Goal: Task Accomplishment & Management: Use online tool/utility

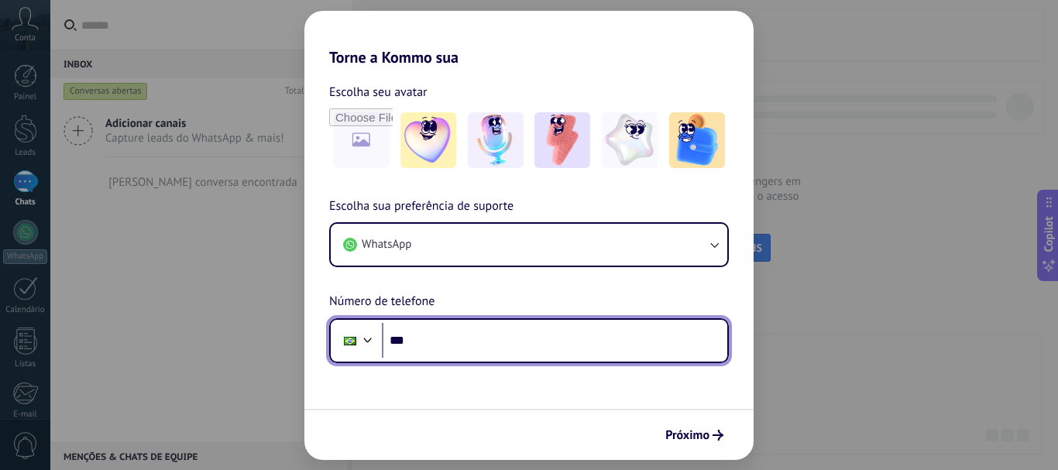
click at [441, 349] on input "***" at bounding box center [554, 341] width 345 height 36
type input "**********"
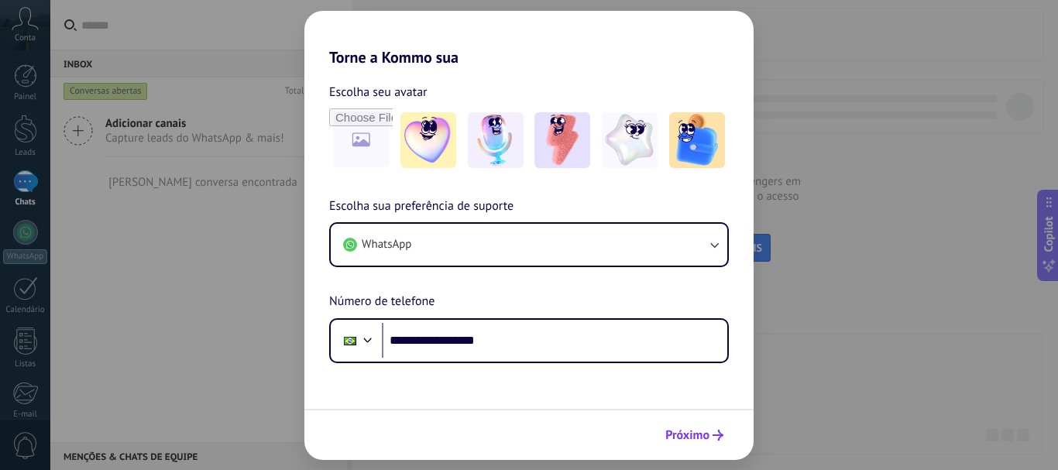
click at [691, 436] on span "Próximo" at bounding box center [687, 435] width 44 height 11
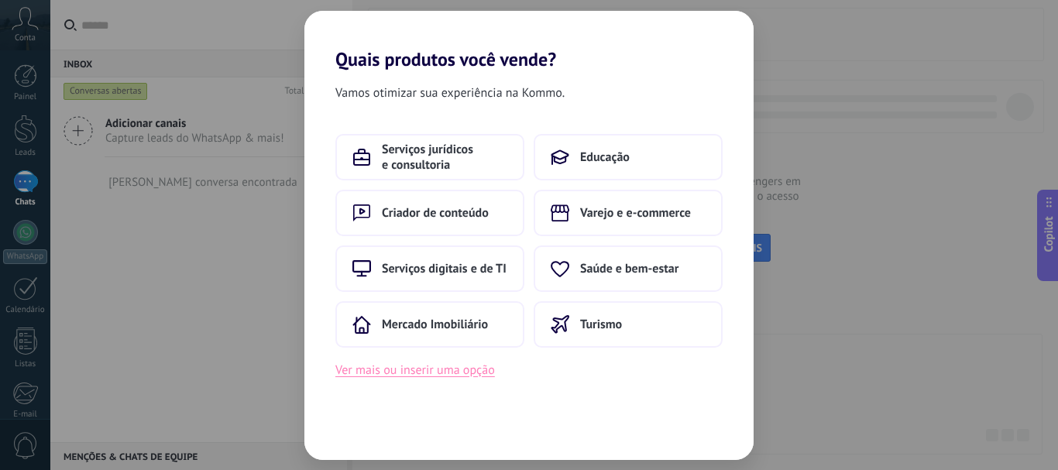
click at [475, 372] on button "Ver mais ou inserir uma opção" at bounding box center [415, 370] width 160 height 20
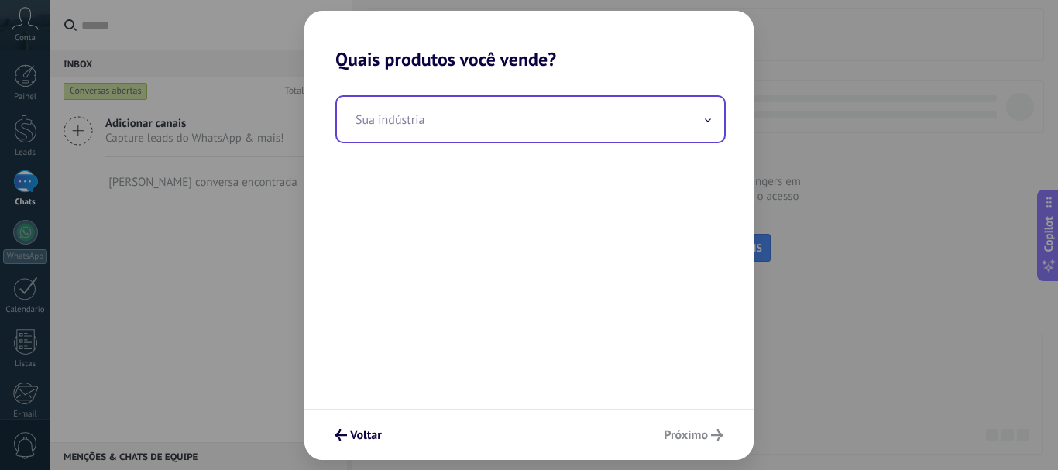
click at [424, 125] on input "text" at bounding box center [530, 119] width 387 height 45
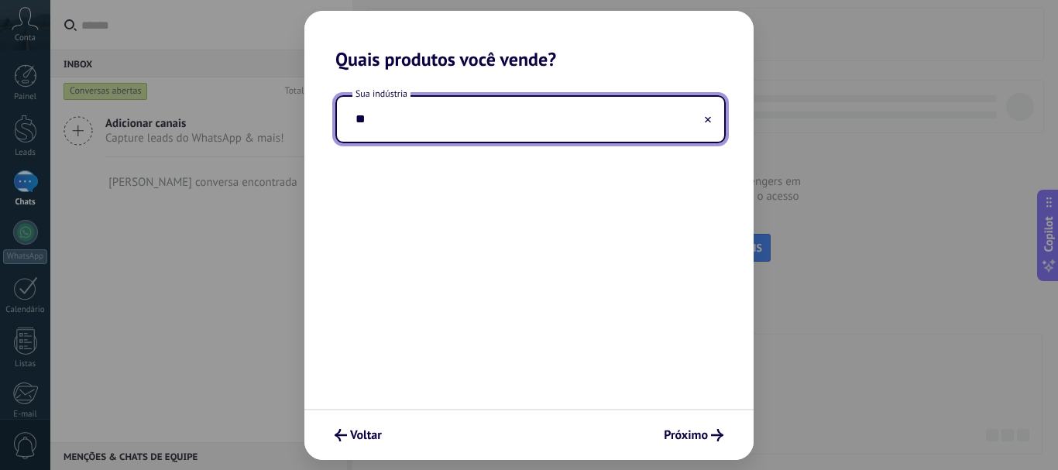
type input "*"
type input "**********"
click at [710, 441] on span "Próximo" at bounding box center [694, 435] width 60 height 12
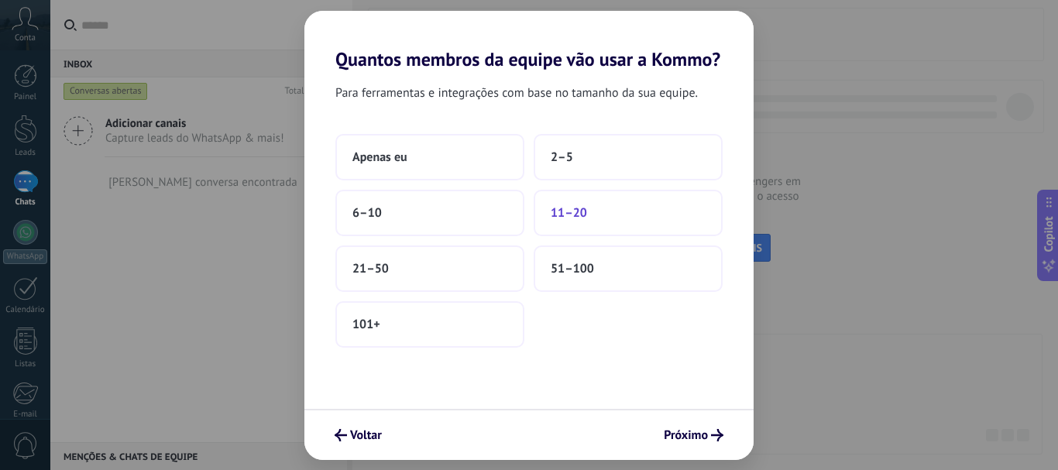
click at [582, 215] on span "11–20" at bounding box center [569, 212] width 36 height 15
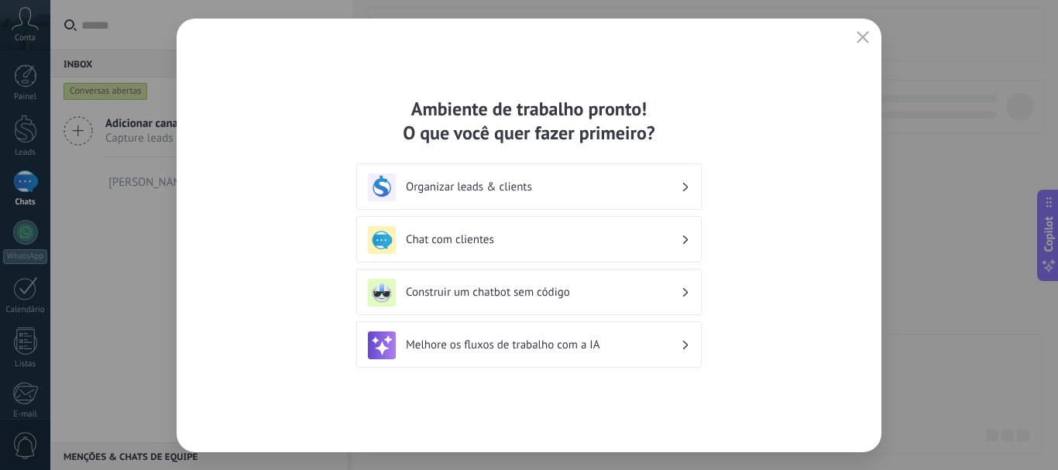
click at [531, 243] on h3 "Chat com clientes" at bounding box center [543, 239] width 275 height 15
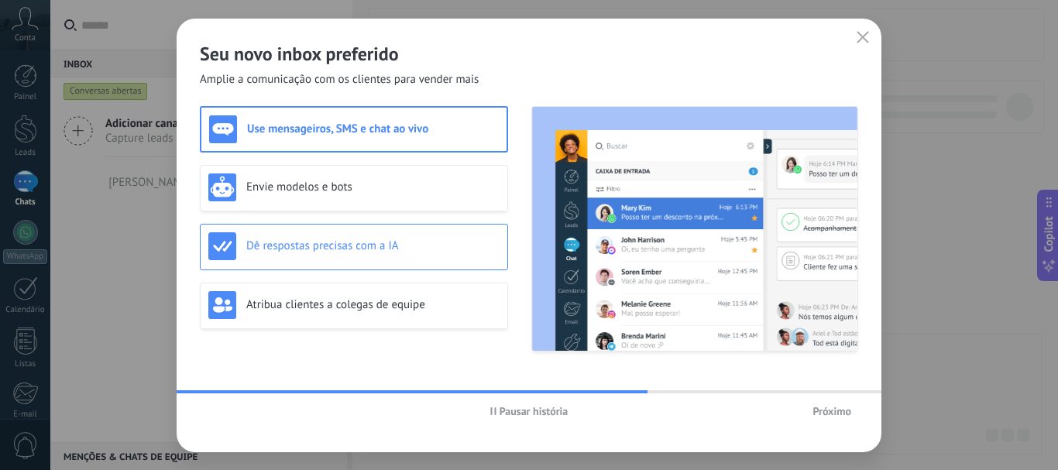
click at [349, 259] on div "Dê respostas precisas com a IA" at bounding box center [353, 246] width 291 height 28
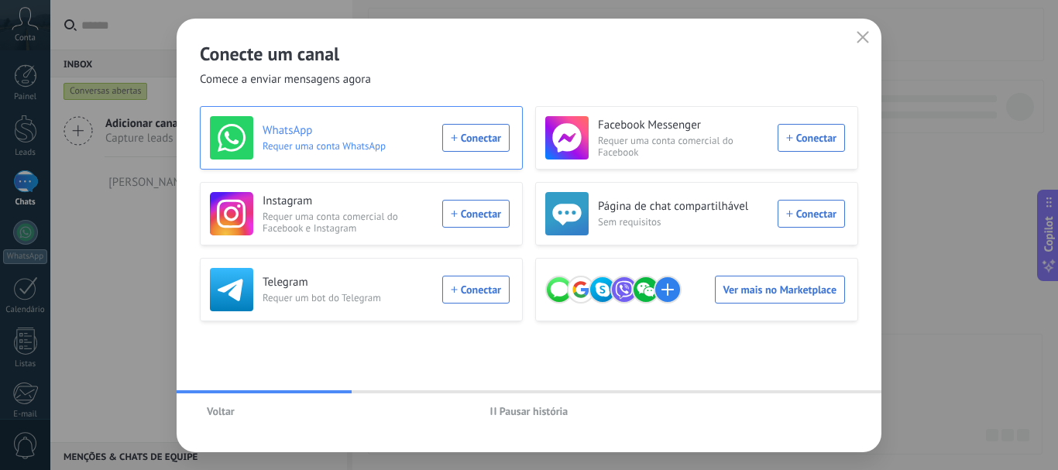
click at [465, 139] on div "WhatsApp Requer uma conta WhatsApp Conectar" at bounding box center [360, 137] width 300 height 43
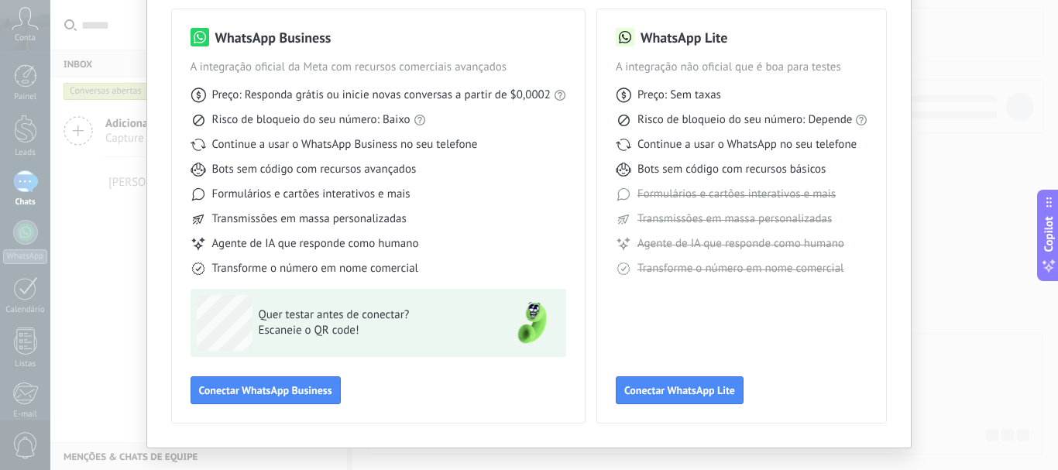
scroll to position [138, 0]
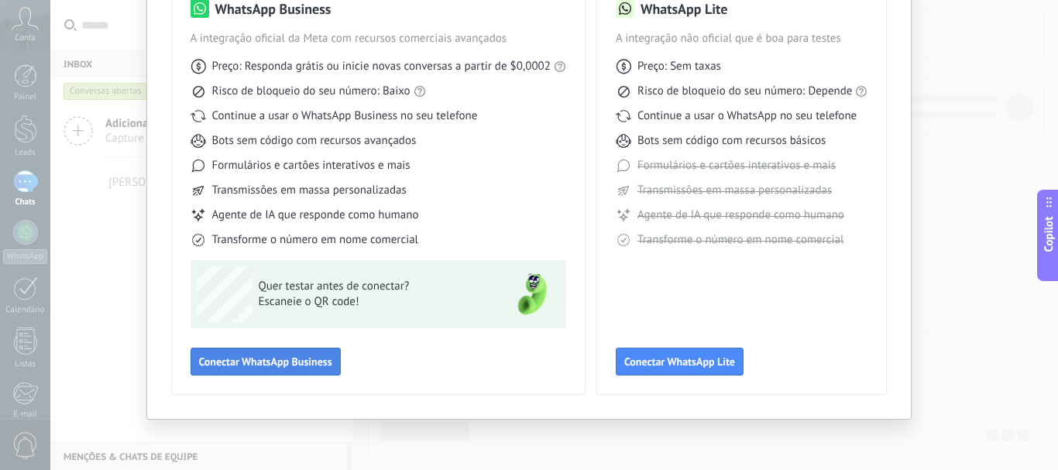
click at [251, 362] on span "Conectar WhatsApp Business" at bounding box center [265, 361] width 133 height 11
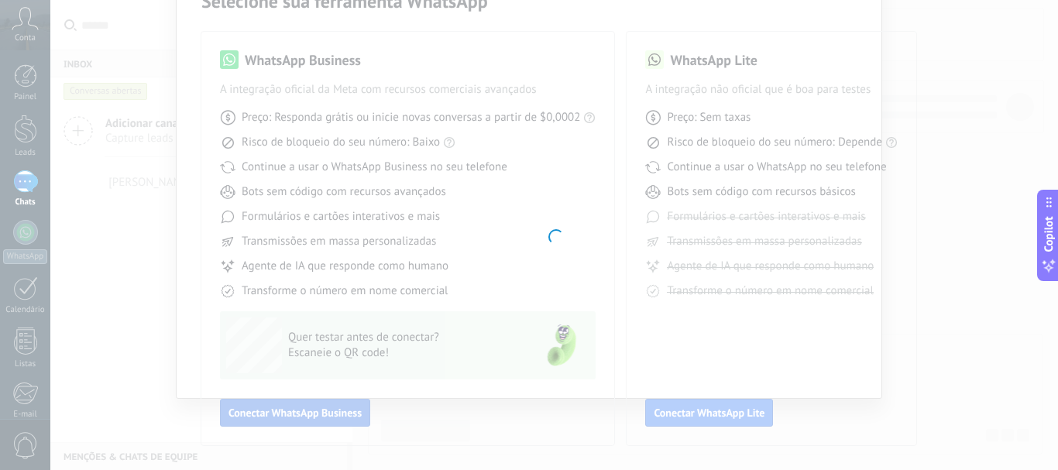
scroll to position [87, 0]
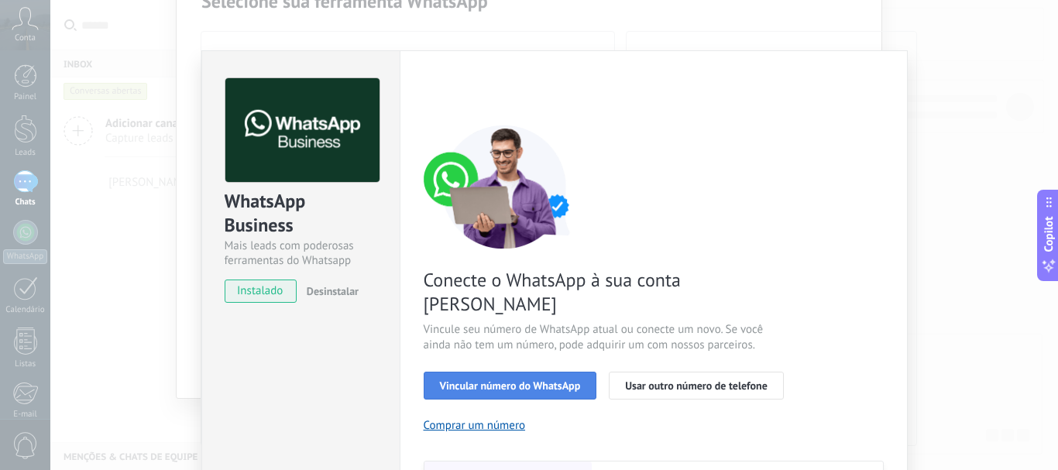
click at [546, 372] on button "Vincular número do WhatsApp" at bounding box center [510, 386] width 173 height 28
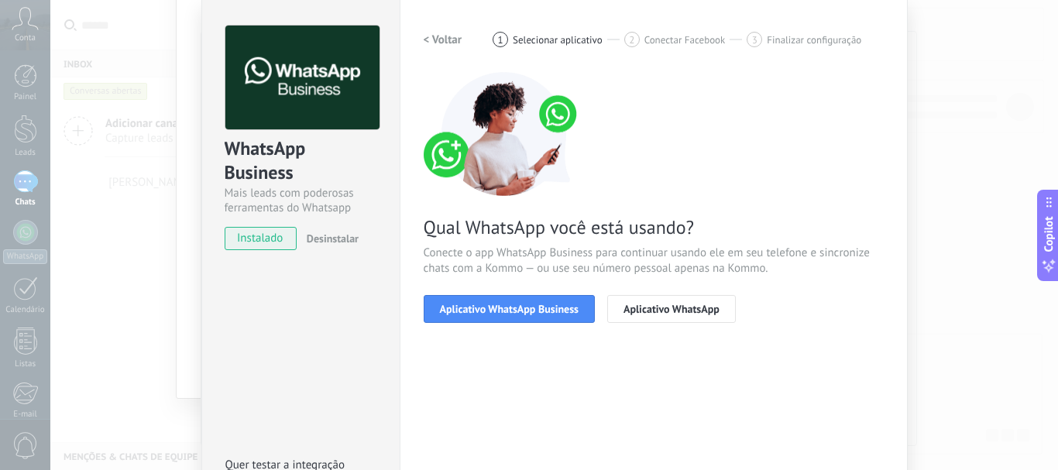
scroll to position [77, 0]
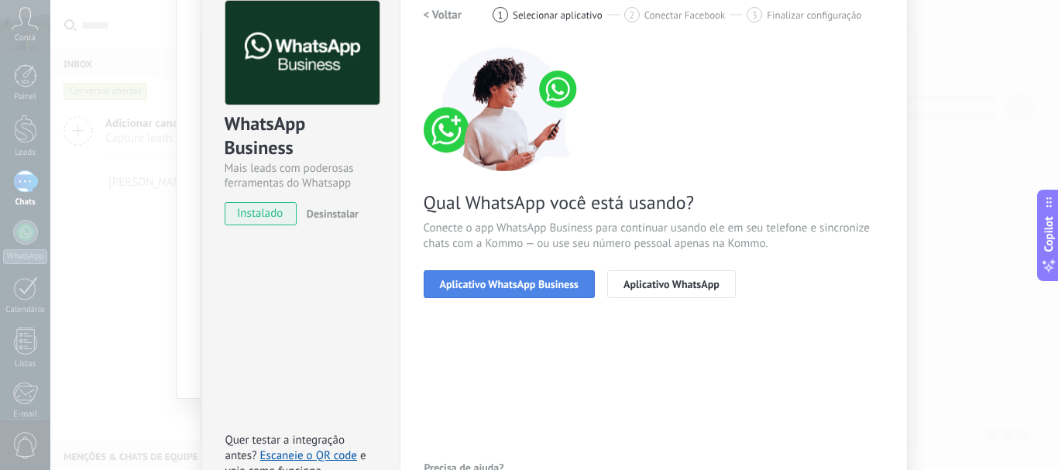
click at [482, 291] on button "Aplicativo WhatsApp Business" at bounding box center [509, 284] width 171 height 28
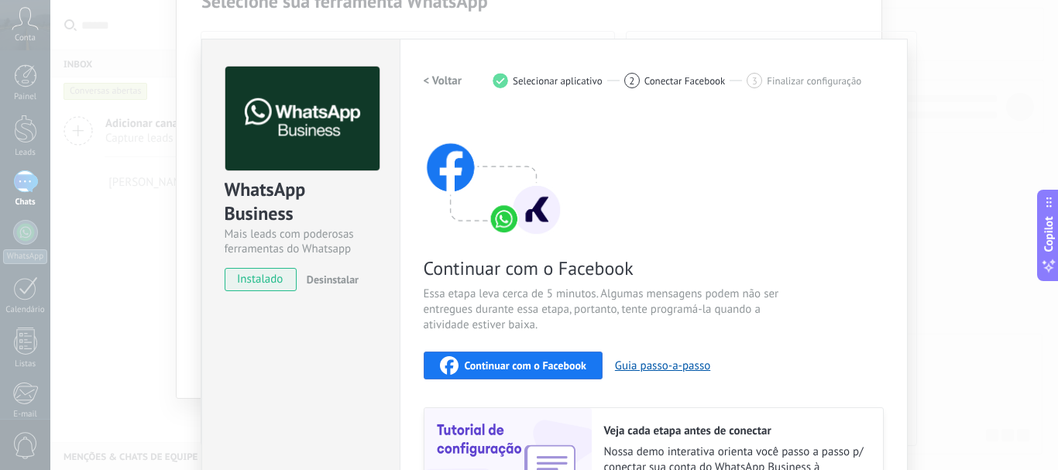
scroll to position [0, 0]
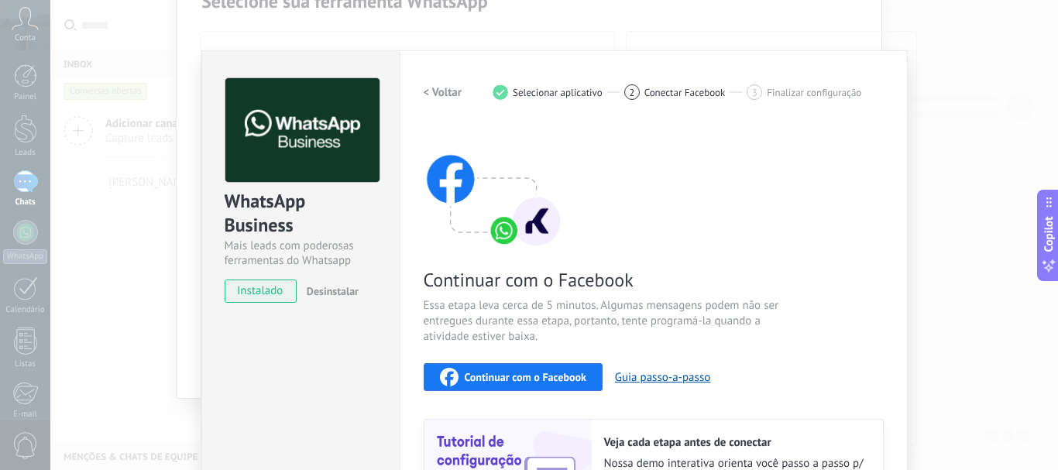
click at [668, 87] on span "Conectar Facebook" at bounding box center [684, 93] width 81 height 12
click at [767, 90] on div "3 Finalizar configuração" at bounding box center [804, 91] width 115 height 15
click at [767, 90] on span "Finalizar configuração" at bounding box center [814, 93] width 94 height 12
click at [330, 293] on span "Desinstalar" at bounding box center [333, 291] width 52 height 14
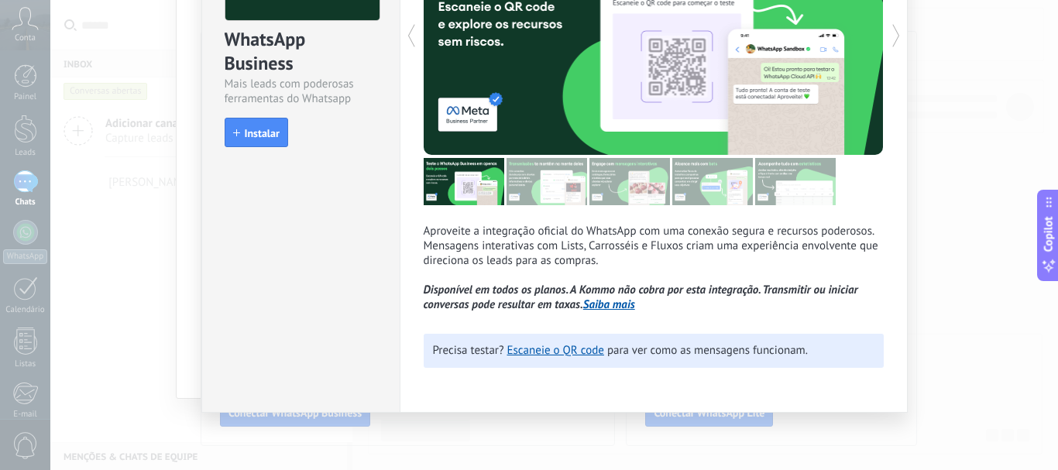
scroll to position [163, 0]
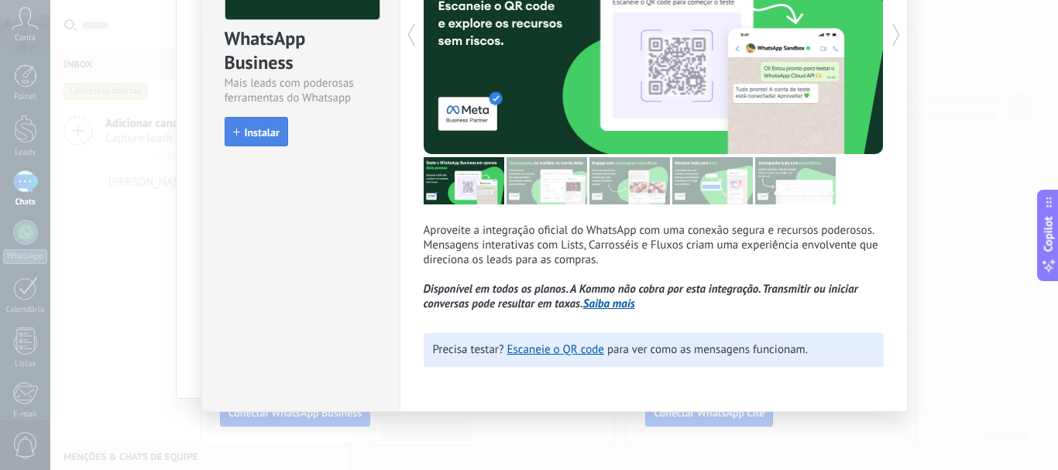
click at [259, 133] on span "Instalar" at bounding box center [262, 132] width 35 height 11
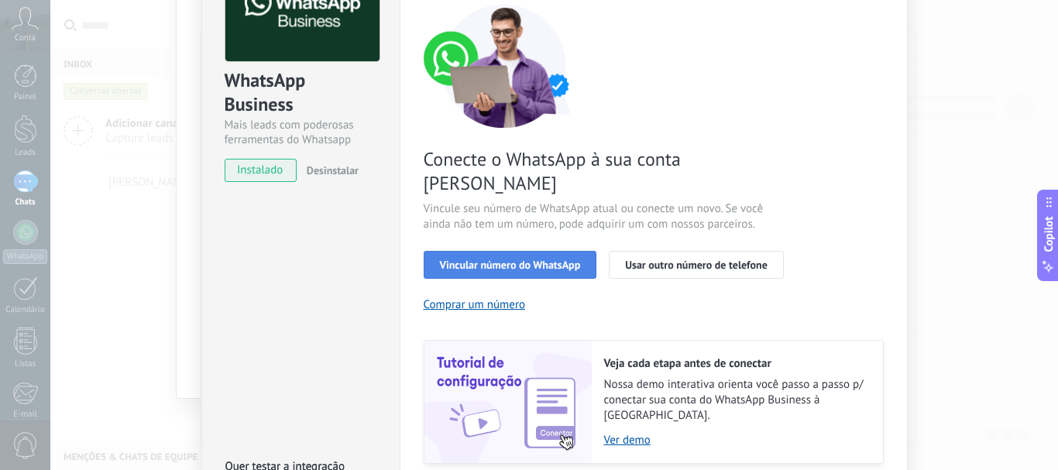
scroll to position [85, 0]
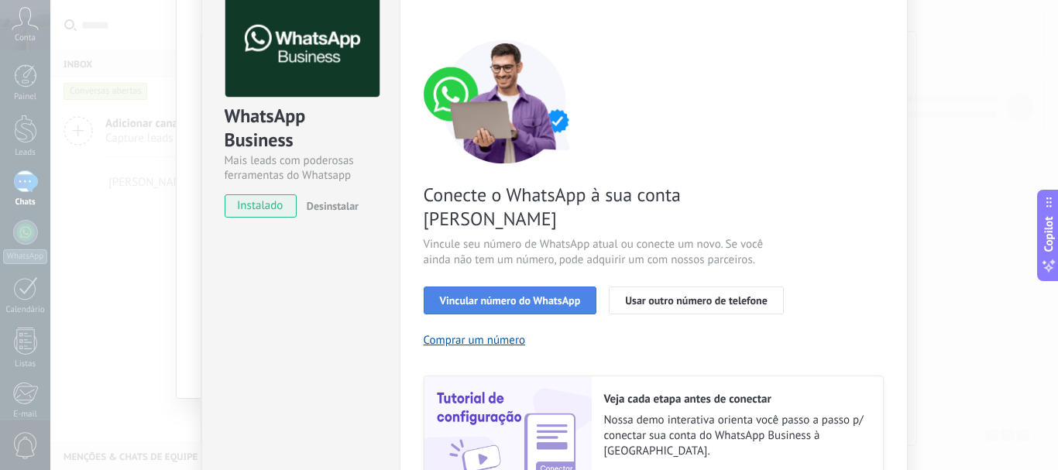
click at [500, 287] on button "Vincular número do WhatsApp" at bounding box center [510, 301] width 173 height 28
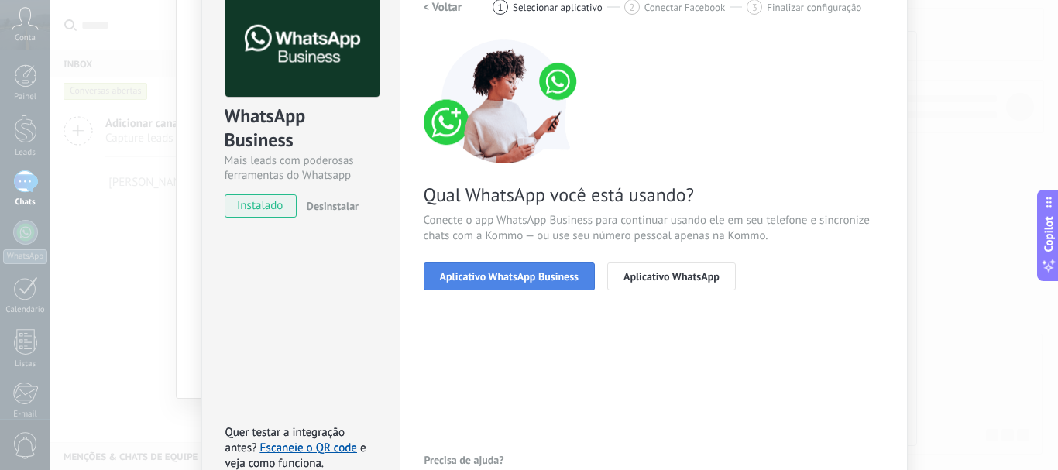
click at [504, 276] on span "Aplicativo WhatsApp Business" at bounding box center [509, 276] width 139 height 11
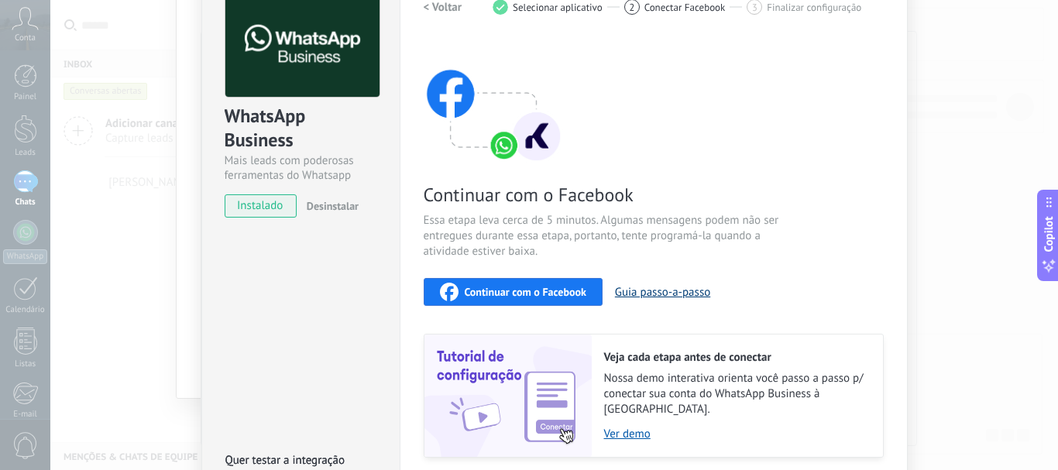
click at [624, 290] on button "Guia passo-a-passo" at bounding box center [662, 292] width 95 height 15
click at [506, 293] on span "Continuar com o Facebook" at bounding box center [526, 292] width 122 height 11
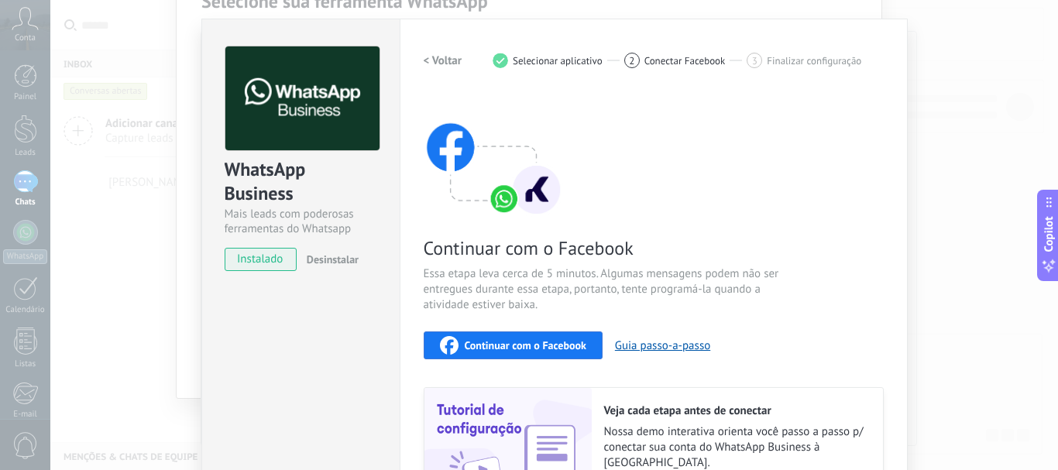
scroll to position [0, 0]
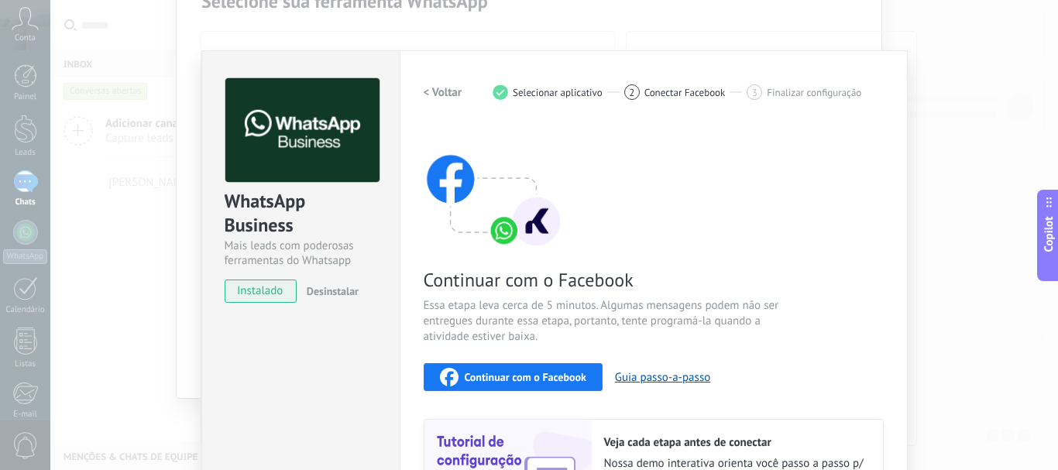
click at [403, 30] on div "WhatsApp Business Mais leads com poderosas ferramentas do Whatsapp instalado De…" at bounding box center [553, 235] width 1007 height 470
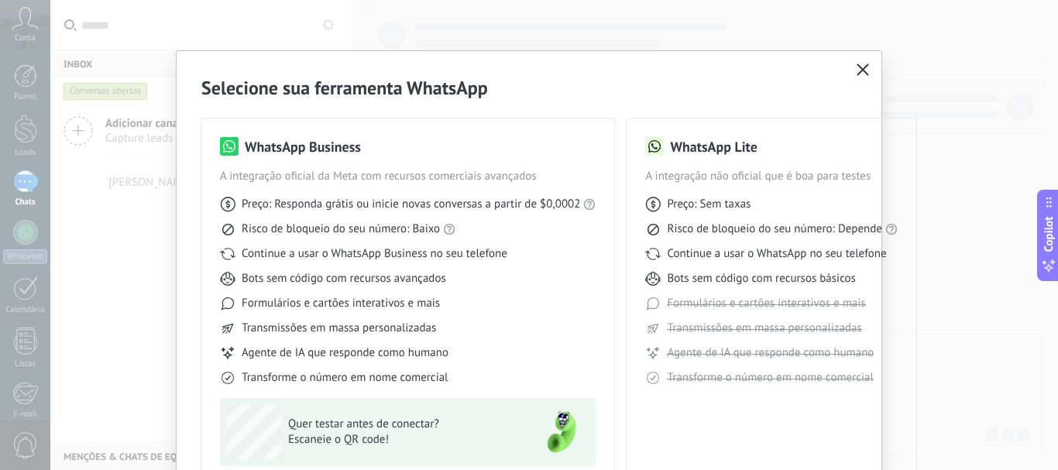
scroll to position [77, 0]
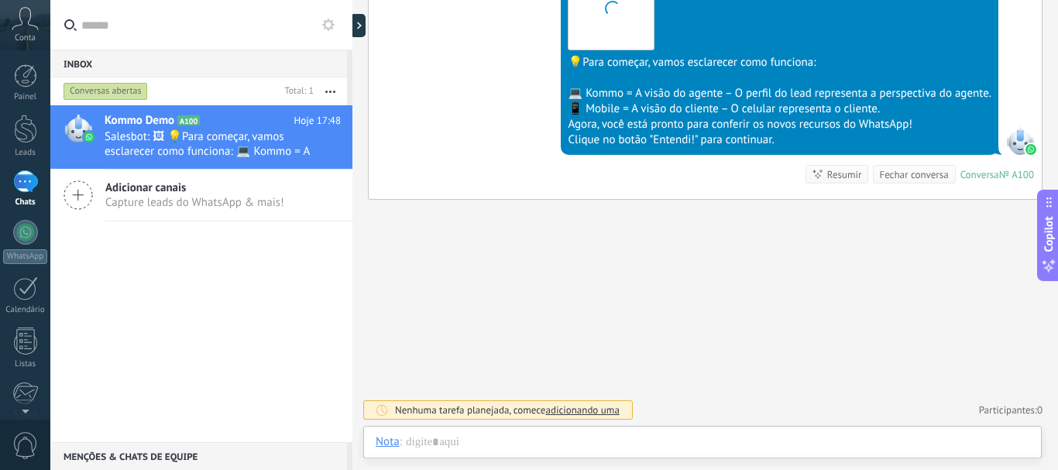
scroll to position [23, 0]
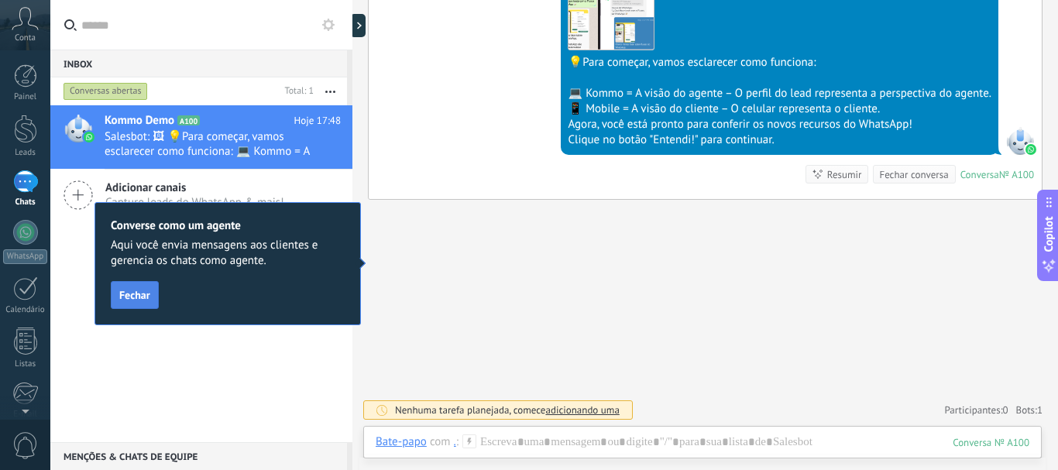
click at [141, 300] on span "Fechar" at bounding box center [134, 295] width 31 height 11
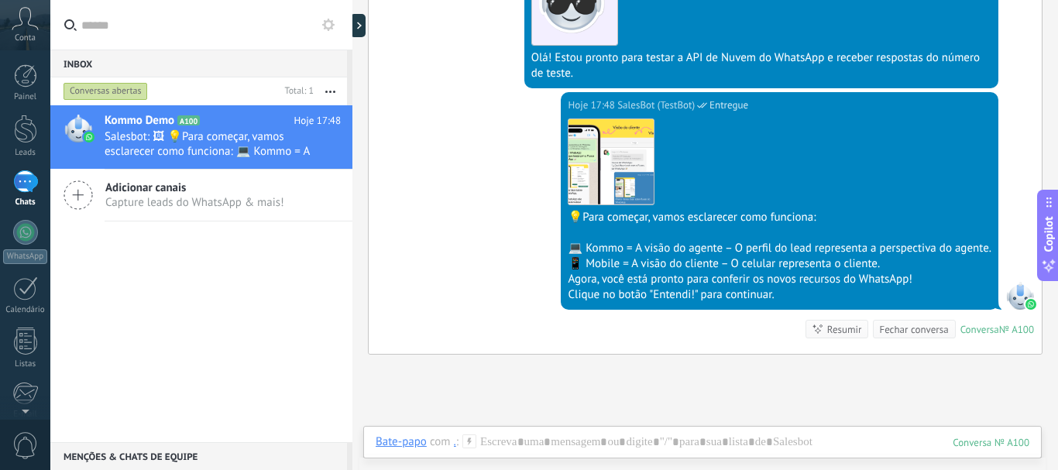
scroll to position [293, 0]
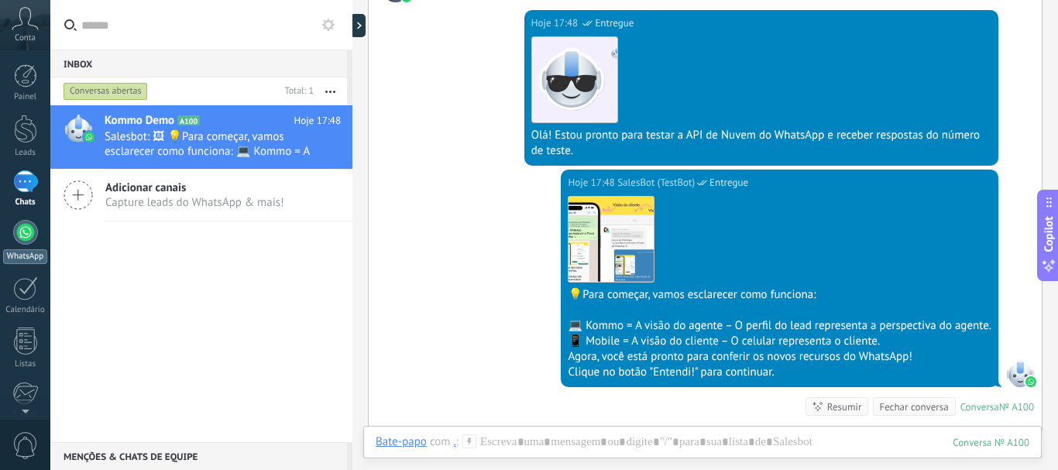
click at [39, 237] on link "WhatsApp" at bounding box center [25, 242] width 50 height 44
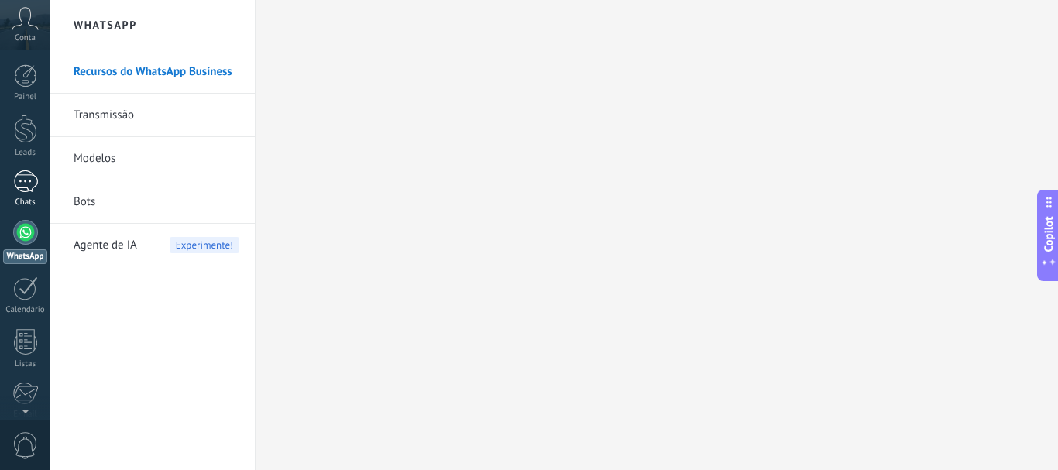
click at [30, 179] on div "1" at bounding box center [25, 181] width 25 height 22
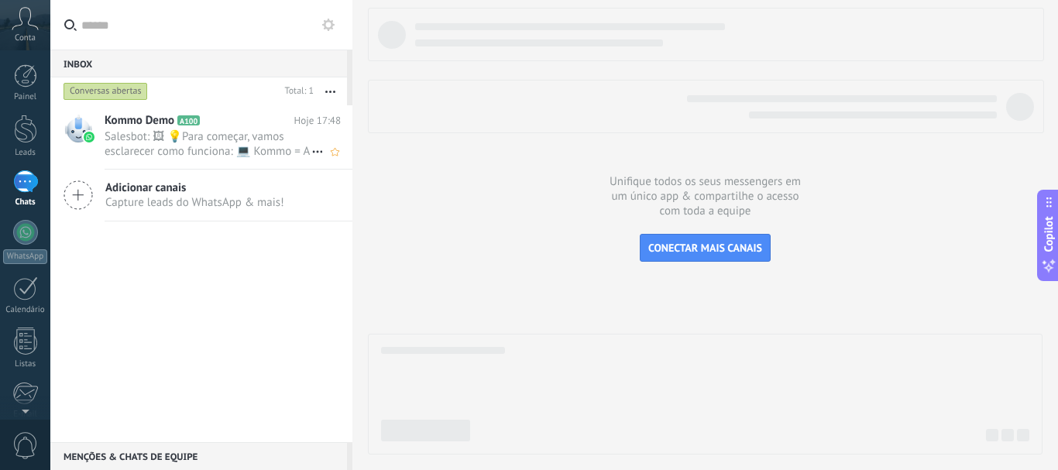
click at [218, 154] on span "Salesbot: 🖼 💡Para começar, vamos esclarecer como funciona: 💻 Kommo = A visão do…" at bounding box center [208, 143] width 207 height 29
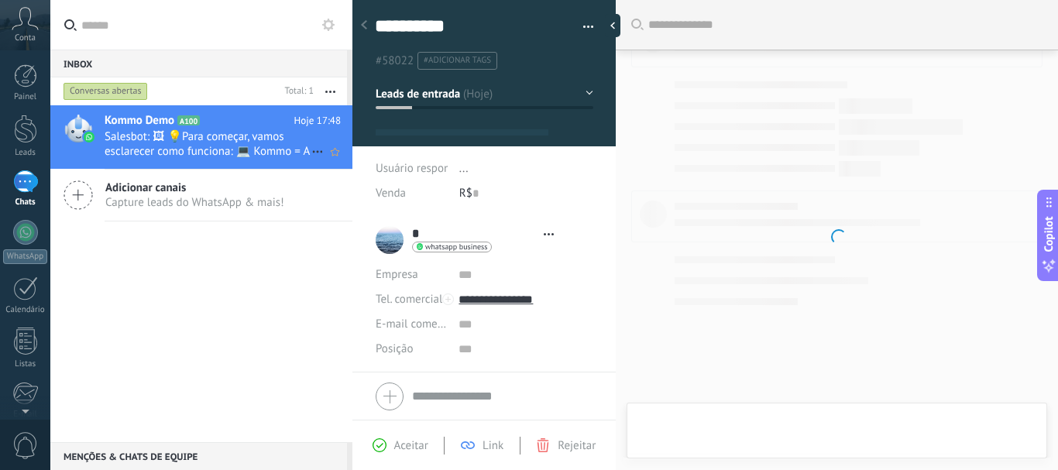
type textarea "**********"
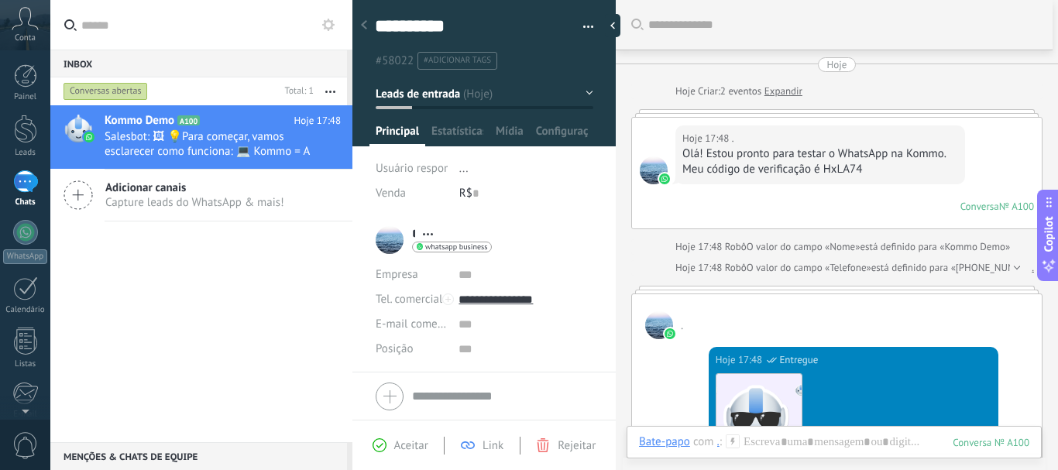
click at [230, 202] on span "Capture leads do WhatsApp & mais!" at bounding box center [194, 202] width 179 height 15
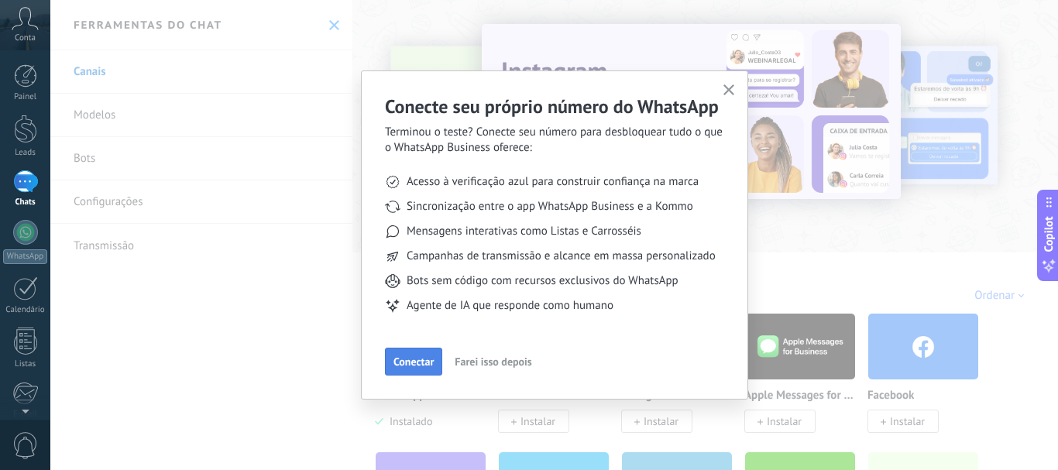
click at [421, 356] on span "Conectar" at bounding box center [413, 361] width 40 height 11
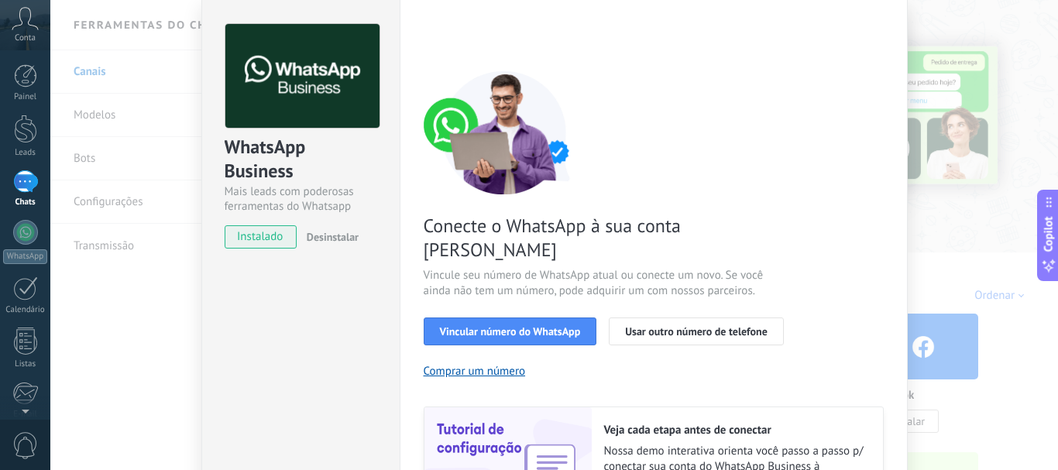
scroll to position [77, 0]
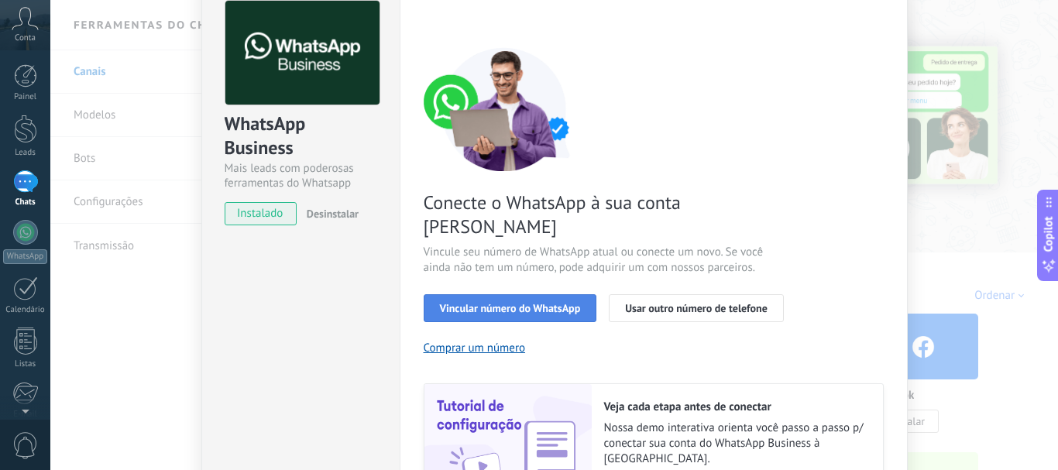
click at [561, 303] on span "Vincular número do WhatsApp" at bounding box center [510, 308] width 141 height 11
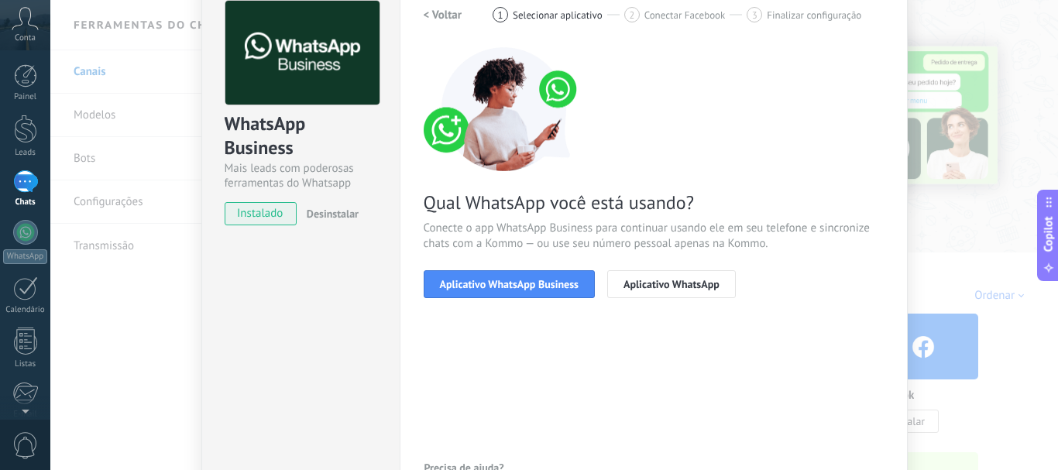
click at [561, 279] on span "Aplicativo WhatsApp Business" at bounding box center [509, 284] width 139 height 11
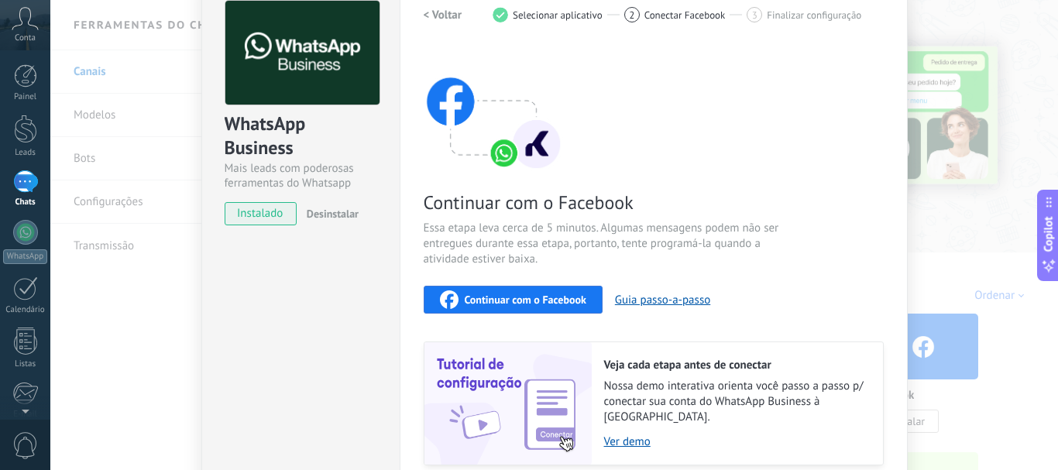
click at [935, 64] on div "WhatsApp Business Mais leads com poderosas ferramentas do Whatsapp instalado De…" at bounding box center [553, 235] width 1007 height 470
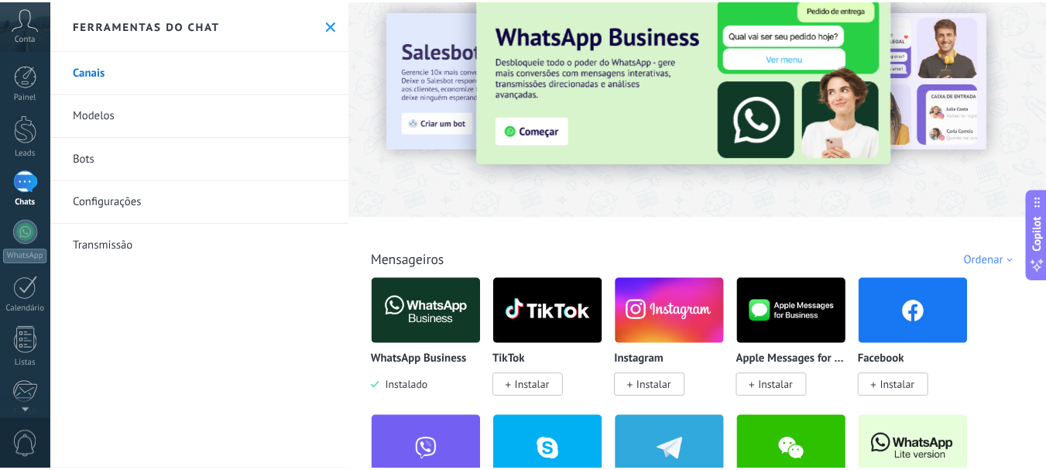
scroll to position [0, 0]
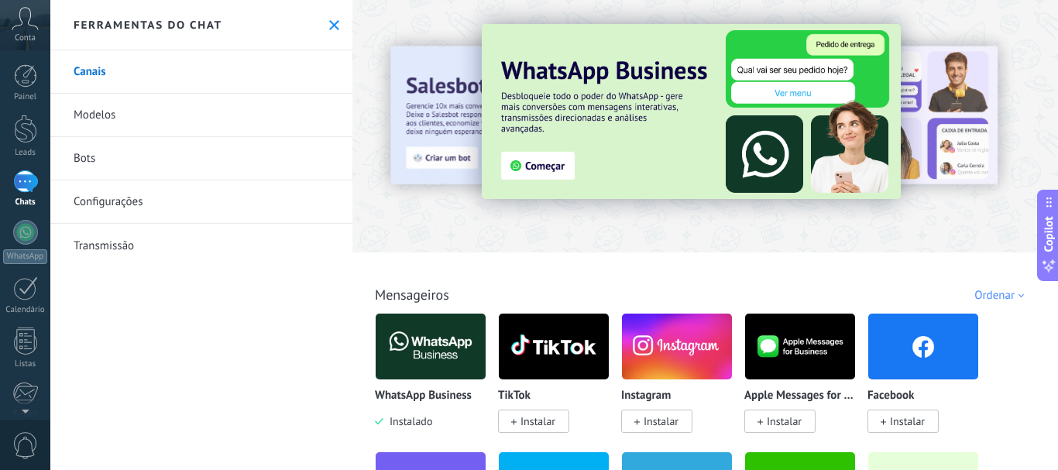
click at [329, 25] on use at bounding box center [334, 25] width 10 height 10
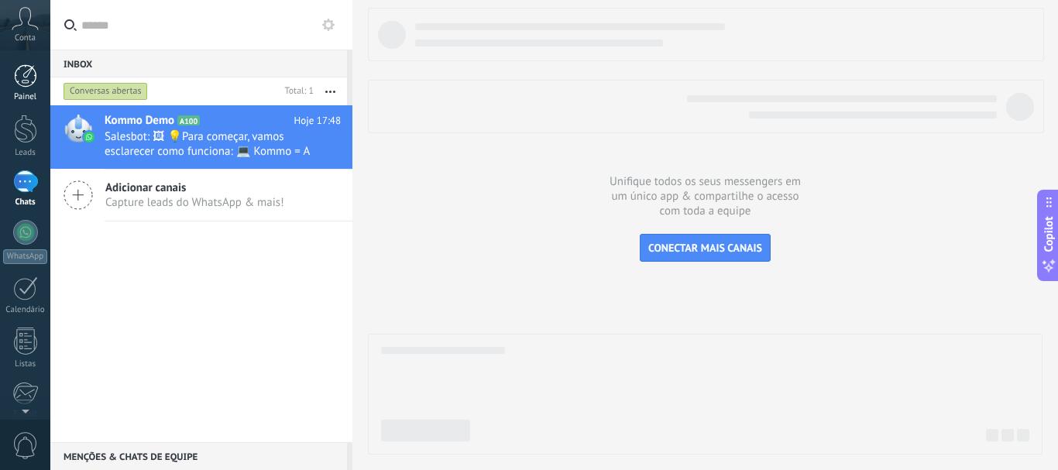
click at [40, 85] on link "Painel" at bounding box center [25, 83] width 50 height 38
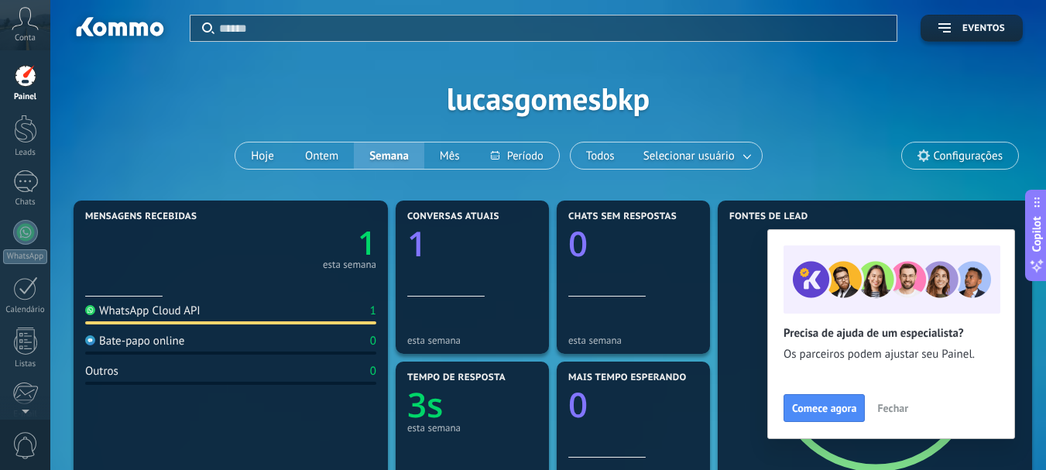
scroll to position [77, 0]
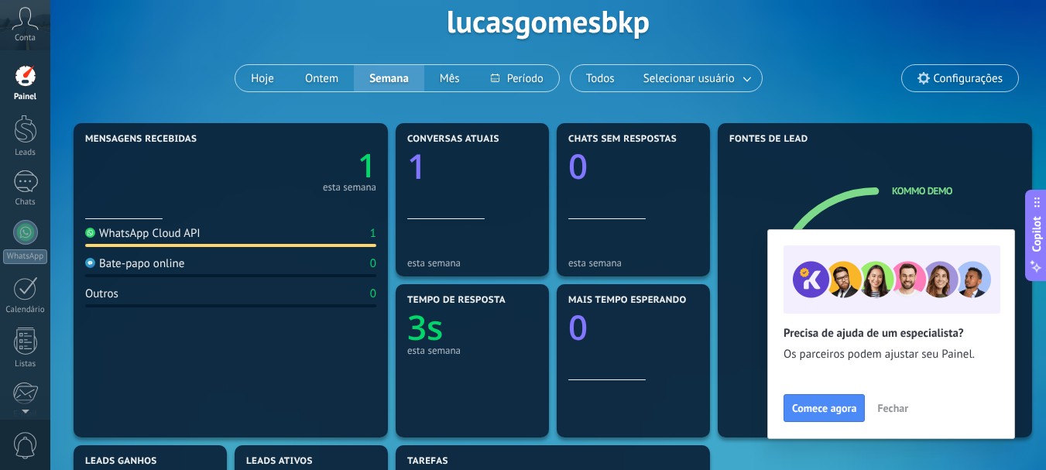
click at [883, 407] on span "Fechar" at bounding box center [892, 408] width 31 height 11
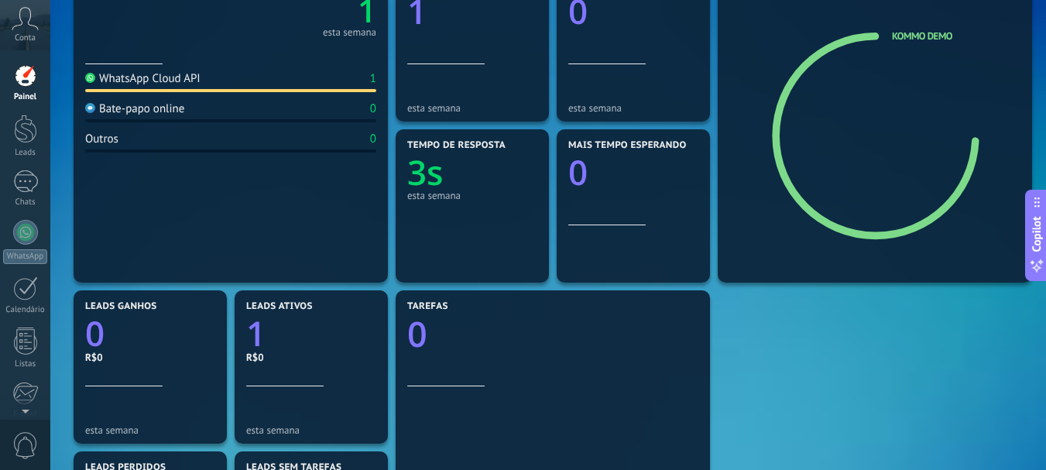
scroll to position [0, 0]
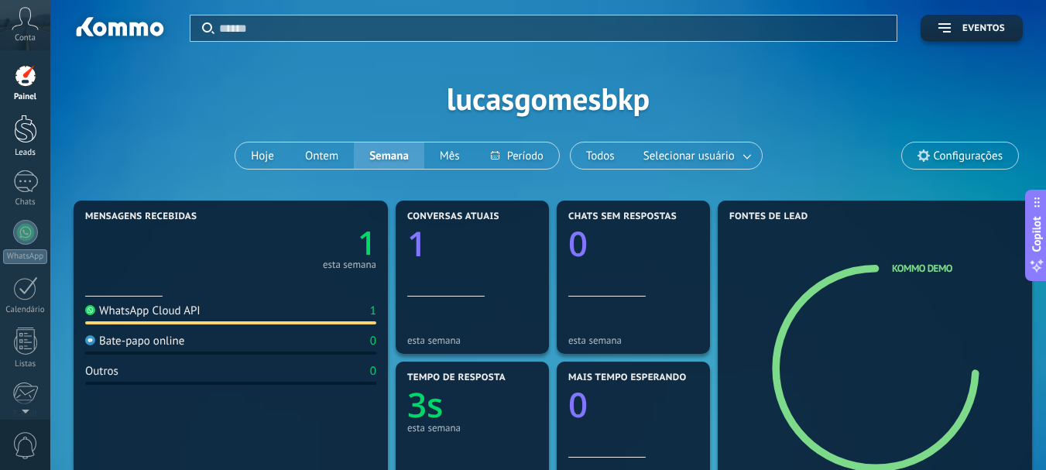
click at [36, 132] on link "Leads" at bounding box center [25, 136] width 50 height 43
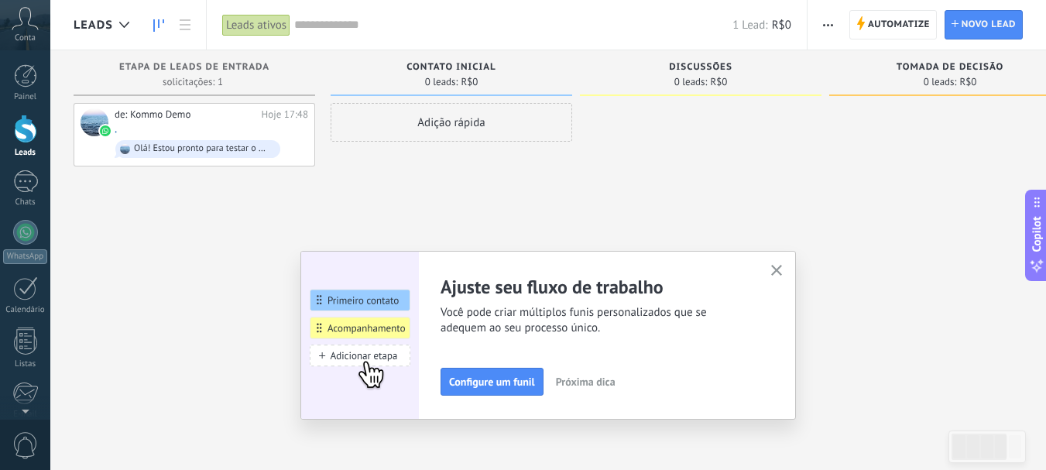
click at [783, 271] on icon "button" at bounding box center [777, 271] width 12 height 12
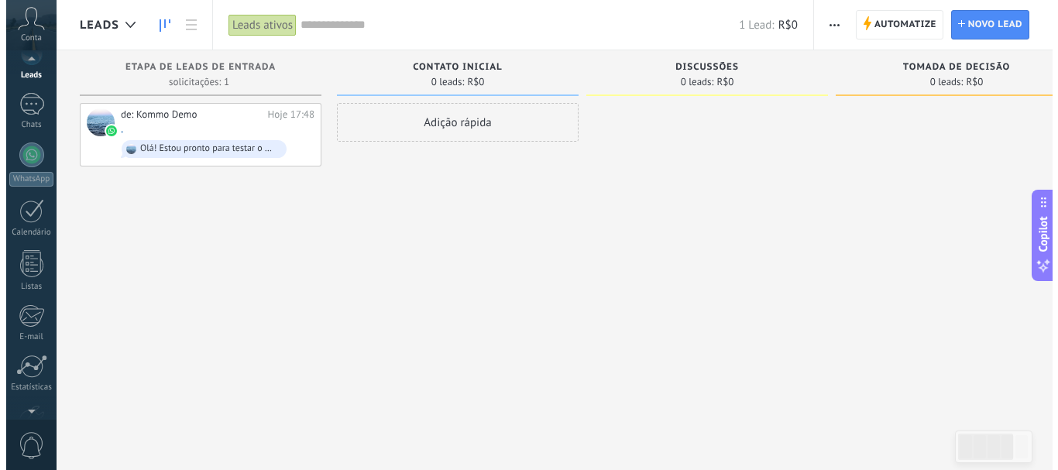
scroll to position [155, 0]
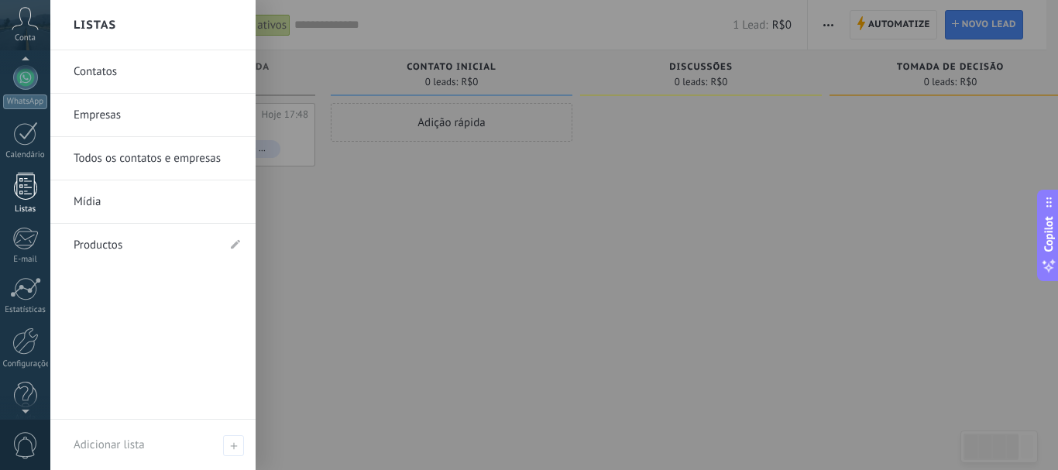
click at [29, 194] on div at bounding box center [25, 186] width 23 height 27
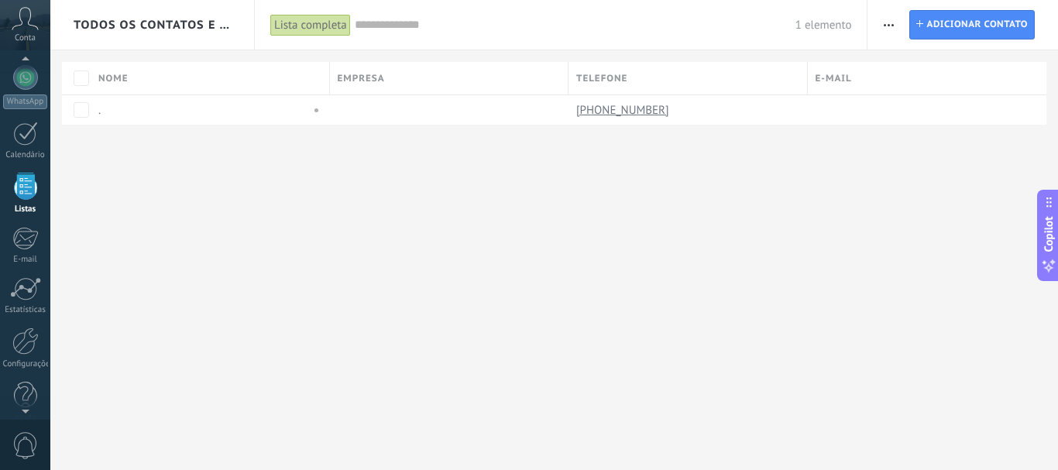
scroll to position [96, 0]
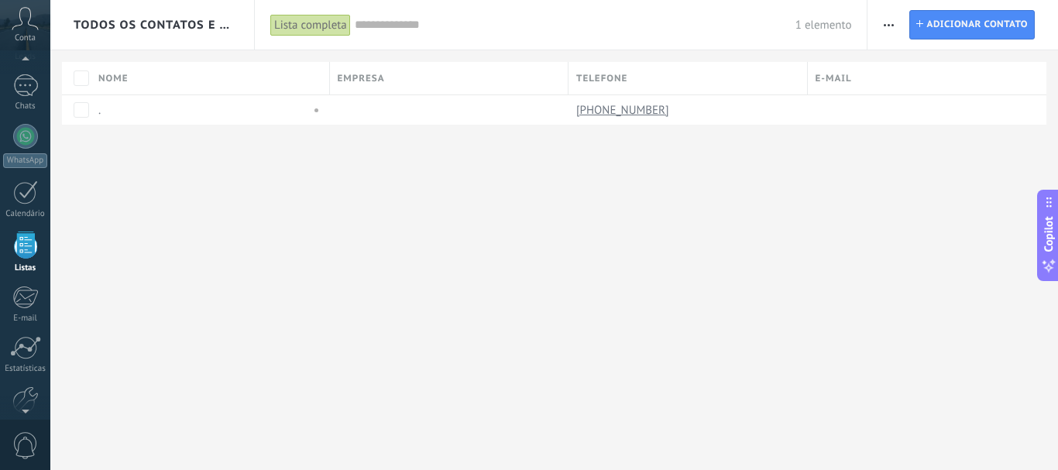
click at [324, 26] on div "Lista completa" at bounding box center [310, 25] width 81 height 22
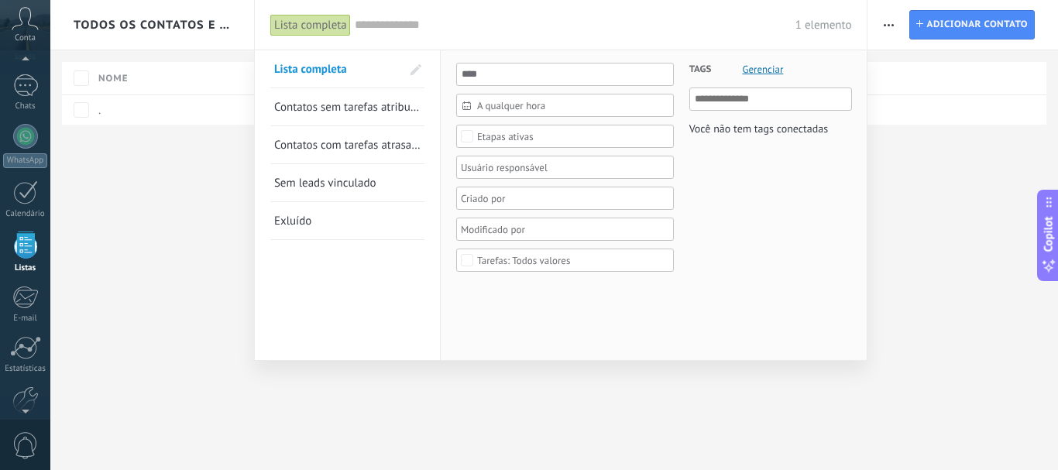
click at [205, 172] on div at bounding box center [529, 235] width 1058 height 470
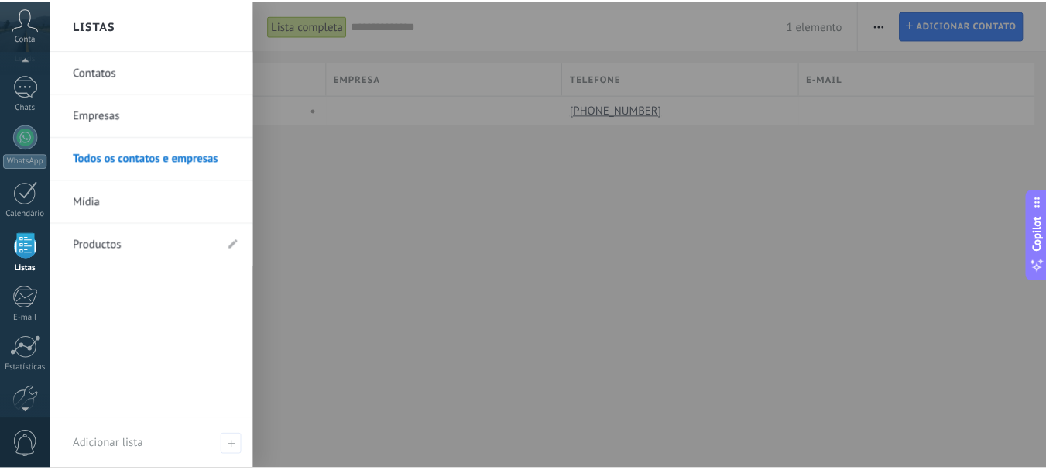
scroll to position [174, 0]
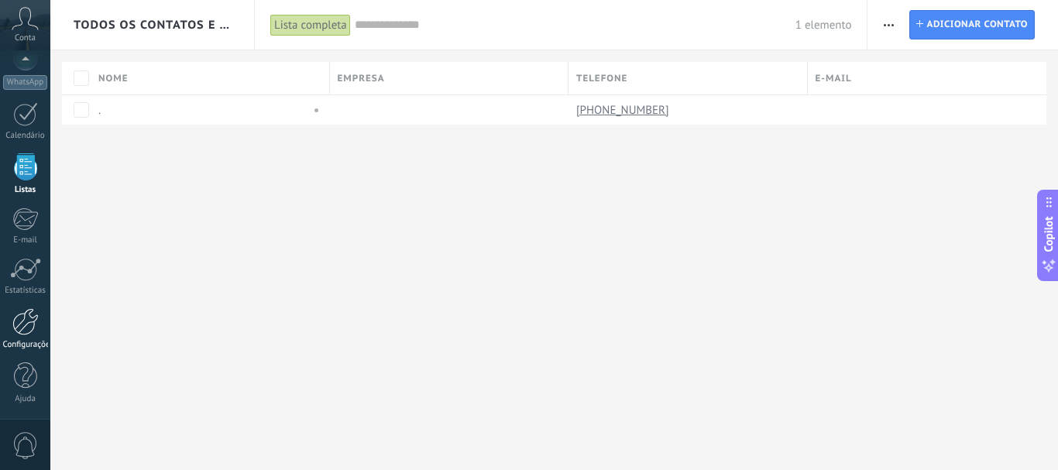
click at [17, 331] on div at bounding box center [25, 321] width 26 height 27
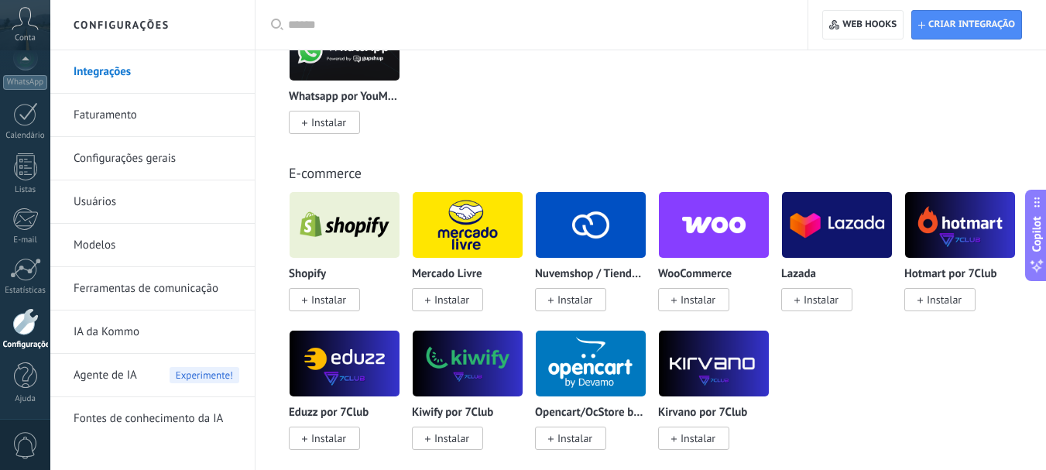
scroll to position [852, 0]
